Goal: Transaction & Acquisition: Purchase product/service

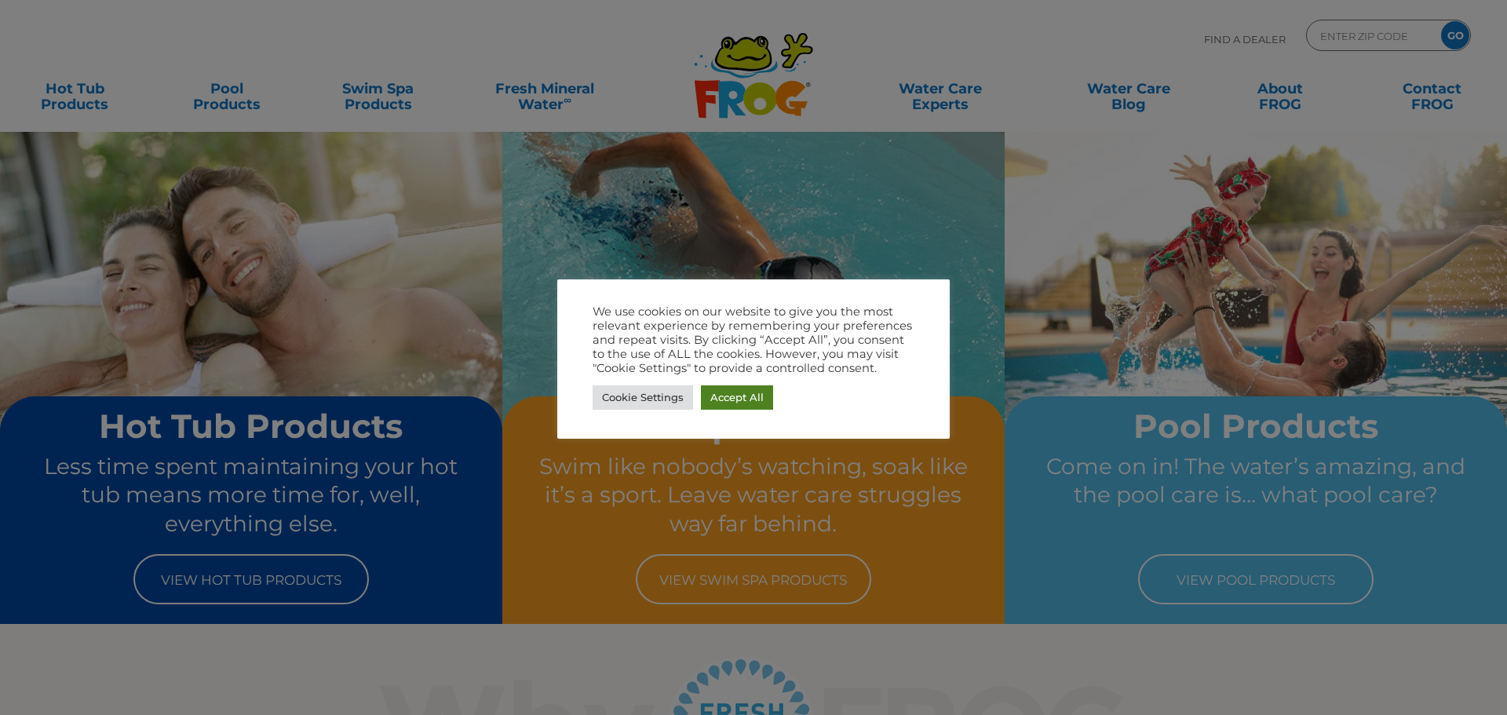
click at [717, 403] on link "Accept All" at bounding box center [737, 397] width 72 height 24
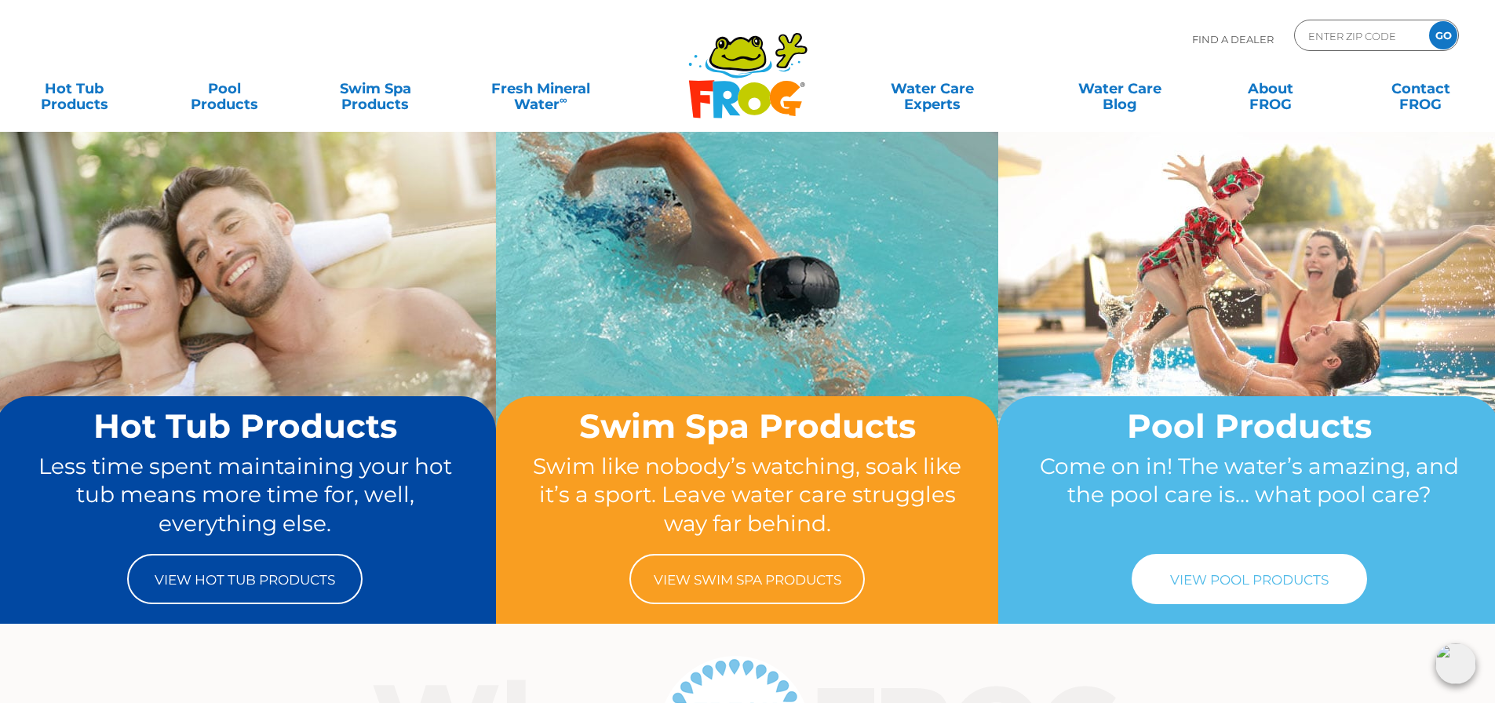
click at [1205, 567] on link "View Pool Products" at bounding box center [1249, 579] width 235 height 50
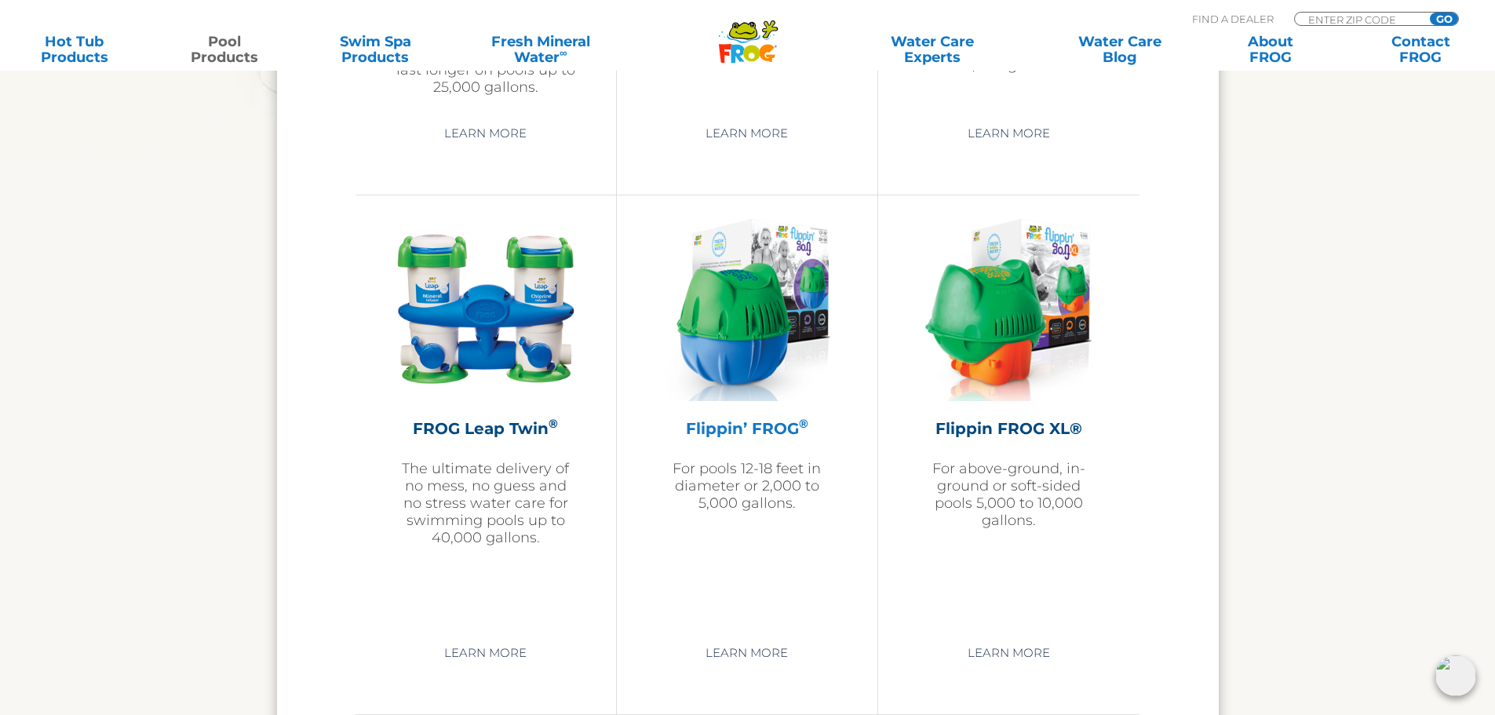
scroll to position [3230, 0]
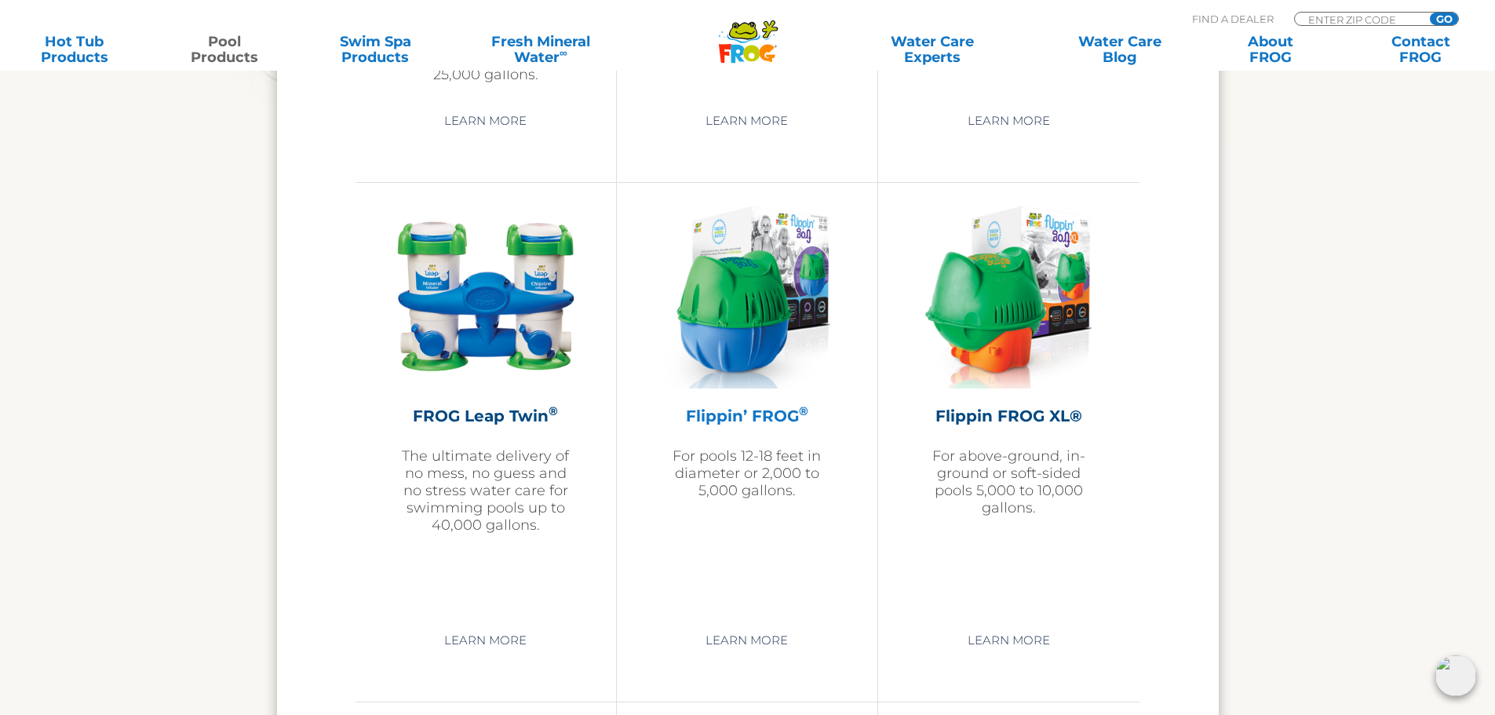
click at [724, 418] on h2 "Flippin’ FROG ®" at bounding box center [747, 416] width 182 height 24
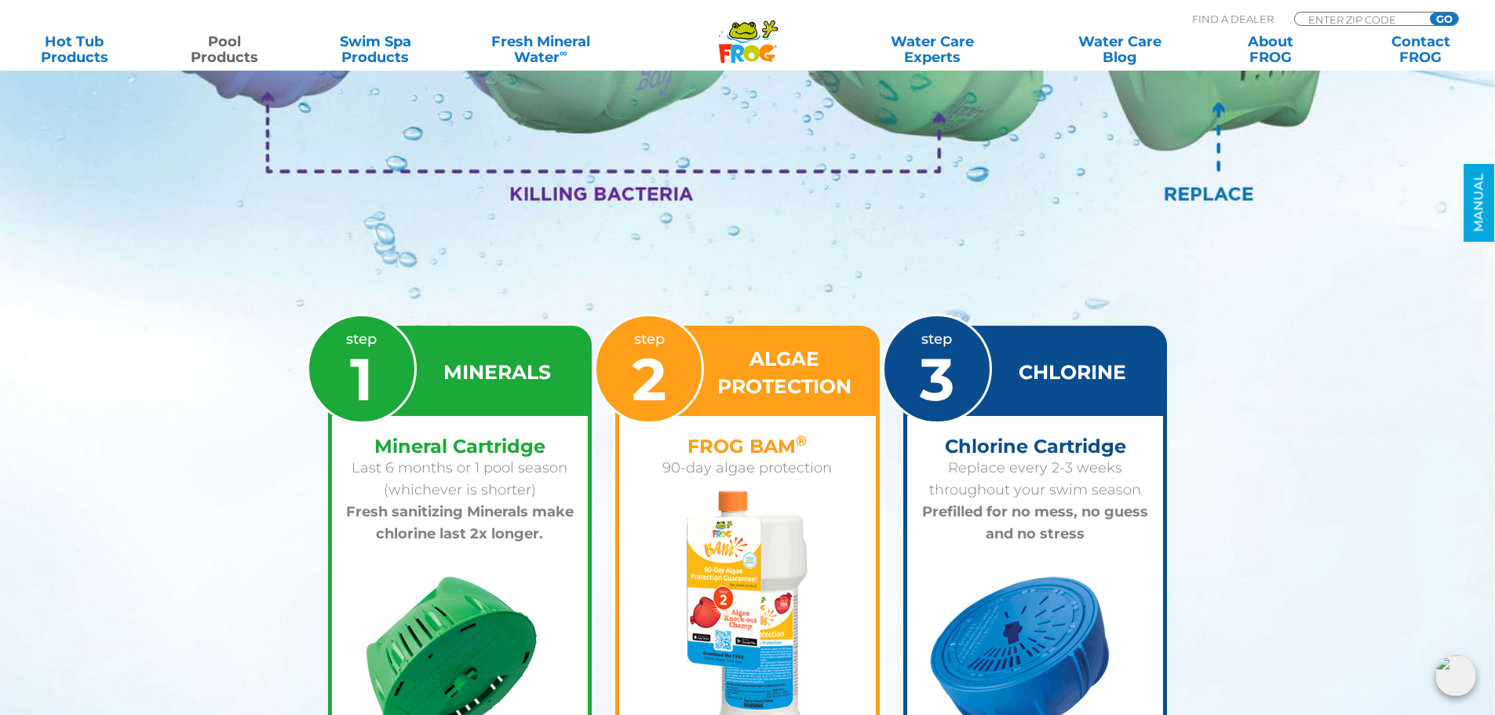
scroll to position [2276, 0]
